Goal: Transaction & Acquisition: Purchase product/service

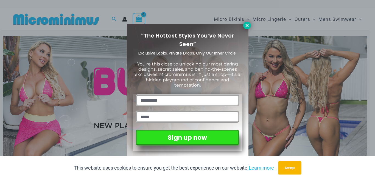
click at [247, 27] on icon at bounding box center [247, 25] width 5 height 5
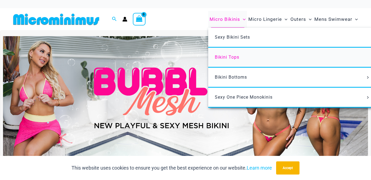
click at [235, 55] on span "Bikini Tops" at bounding box center [227, 57] width 24 height 5
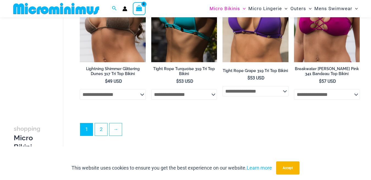
scroll to position [1396, 0]
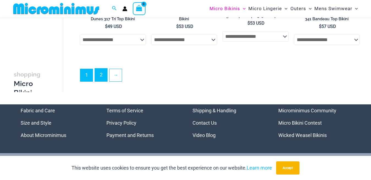
click at [101, 81] on link "2" at bounding box center [101, 75] width 12 height 13
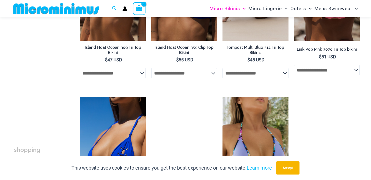
scroll to position [654, 0]
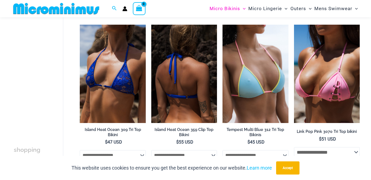
click at [187, 64] on img at bounding box center [184, 74] width 66 height 99
